Goal: Task Accomplishment & Management: Use online tool/utility

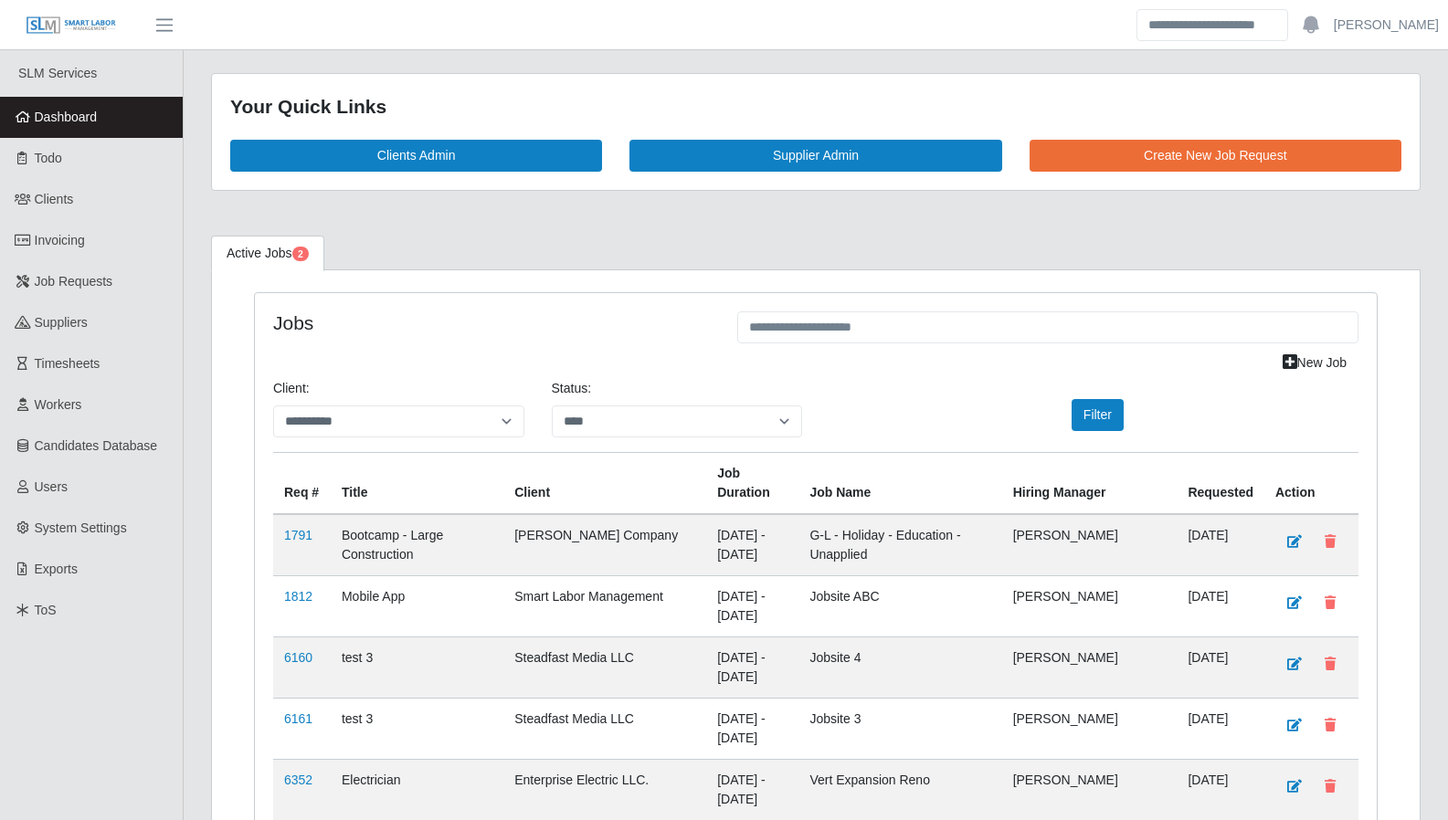
select select "****"
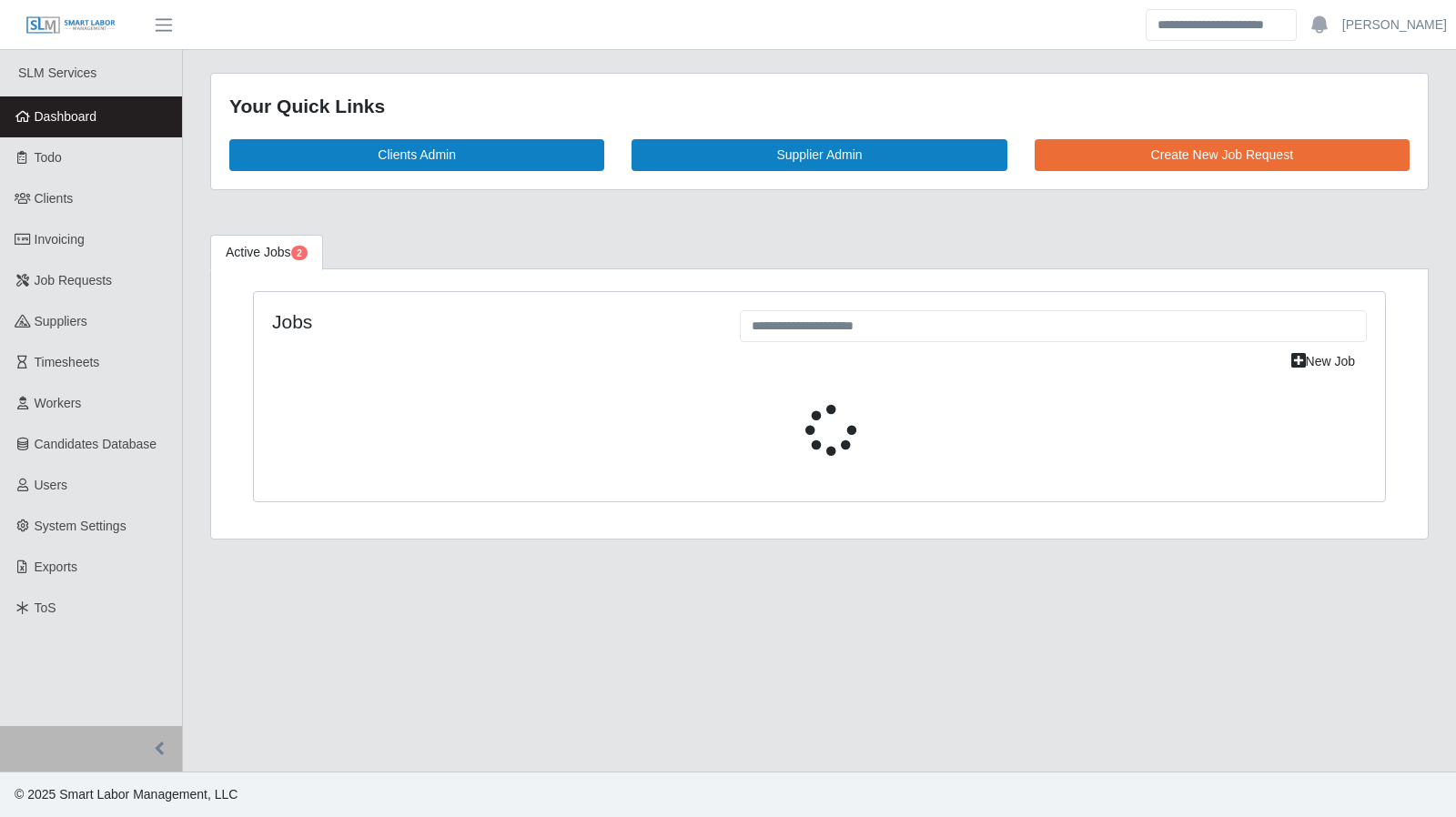
select select "****"
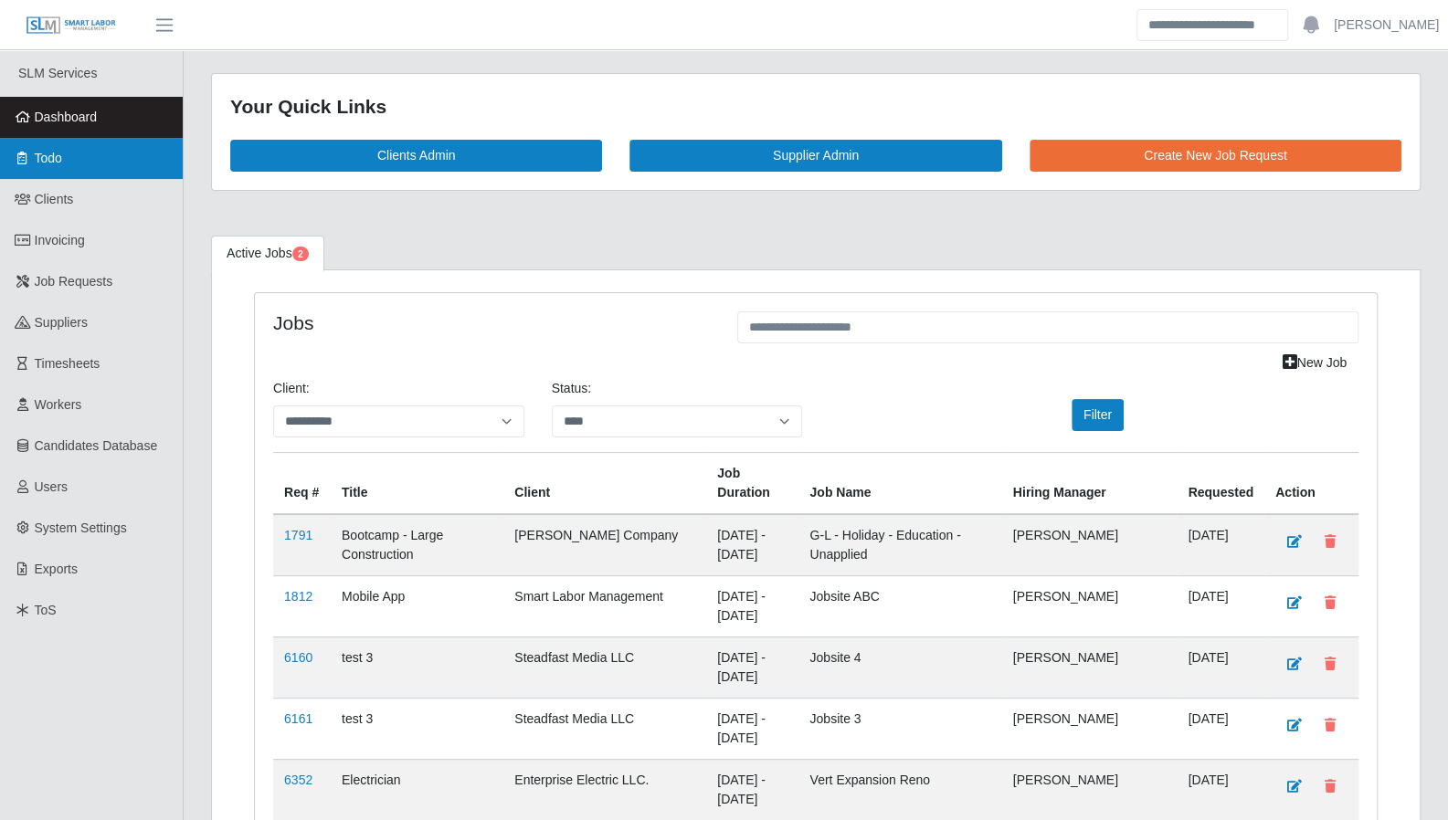
click at [111, 153] on link "Todo" at bounding box center [91, 158] width 183 height 41
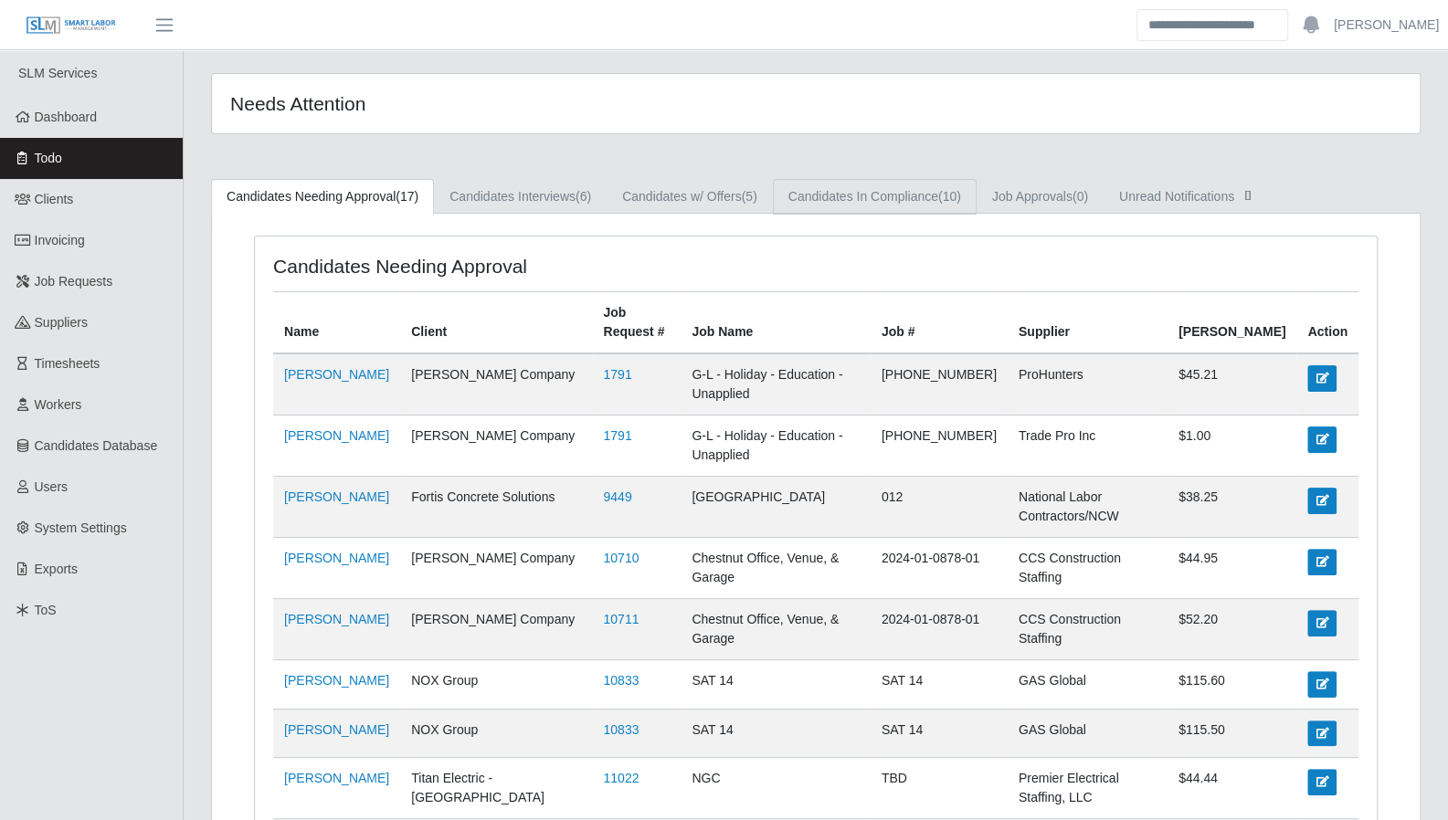
click at [871, 182] on link "Candidates In Compliance (10)" at bounding box center [875, 197] width 204 height 36
